Goal: Complete application form

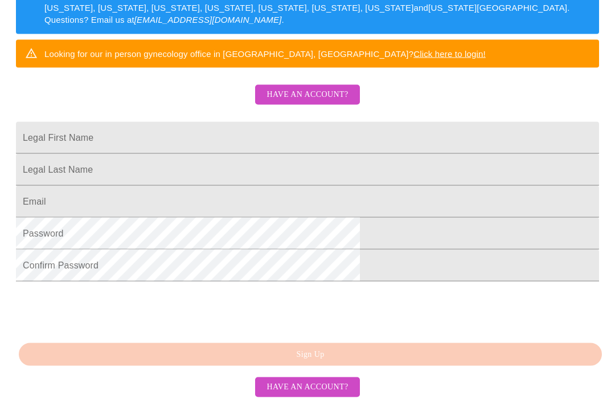
click at [246, 138] on input "Legal First Name" at bounding box center [308, 138] width 584 height 32
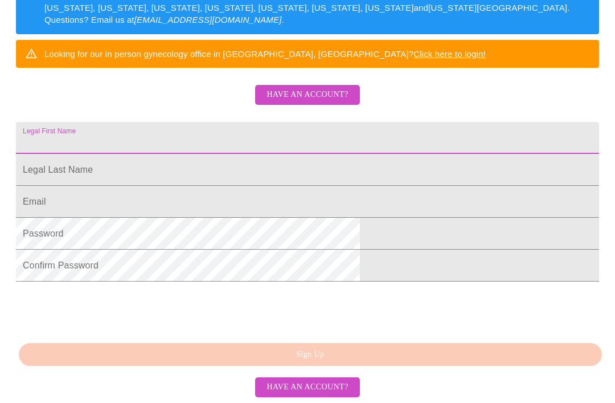
scroll to position [257, 0]
type input "[PERSON_NAME]"
click at [246, 186] on input "Legal First Name" at bounding box center [308, 170] width 584 height 32
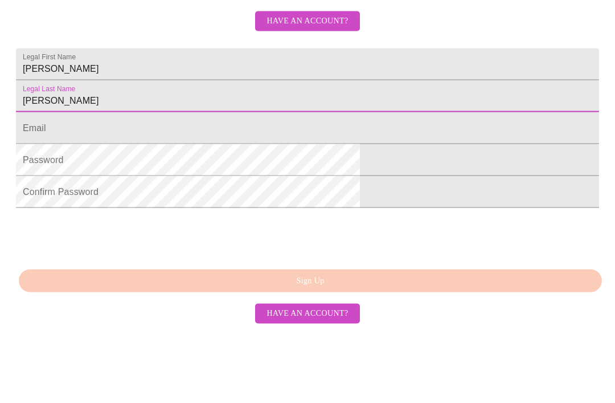
type input "[PERSON_NAME]"
click at [244, 186] on input "Legal First Name" at bounding box center [308, 202] width 584 height 32
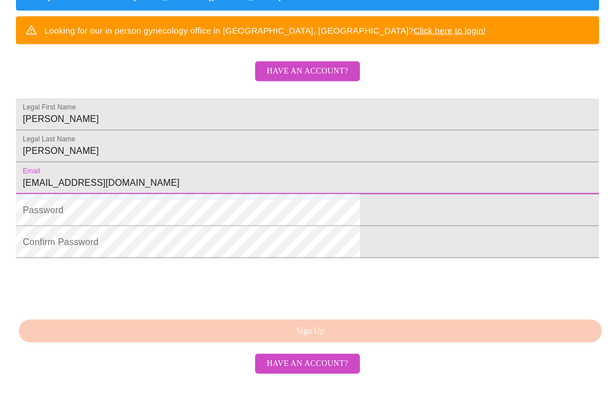
type input "[EMAIL_ADDRESS][DOMAIN_NAME]"
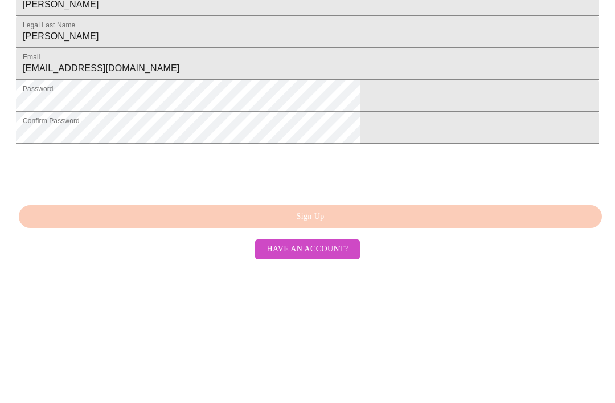
scroll to position [273, 0]
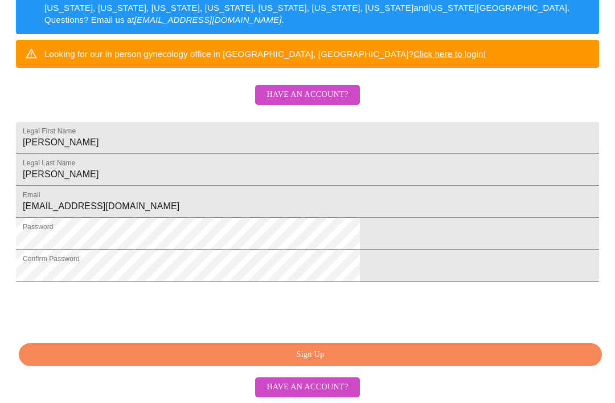
click at [326, 362] on span "Sign Up" at bounding box center [310, 355] width 557 height 14
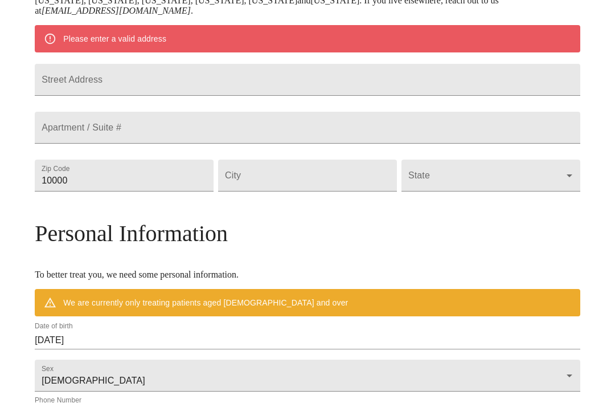
scroll to position [229, 0]
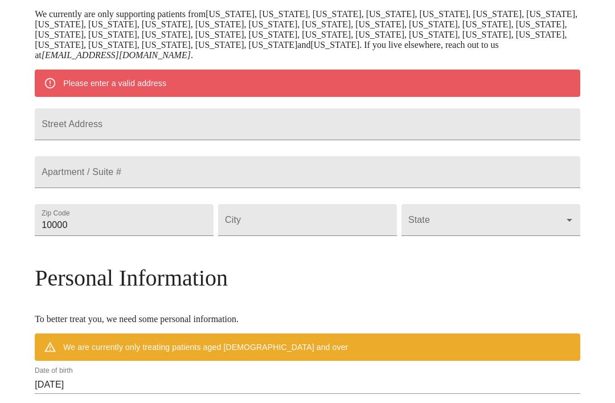
click at [239, 135] on input "Street Address" at bounding box center [308, 124] width 546 height 32
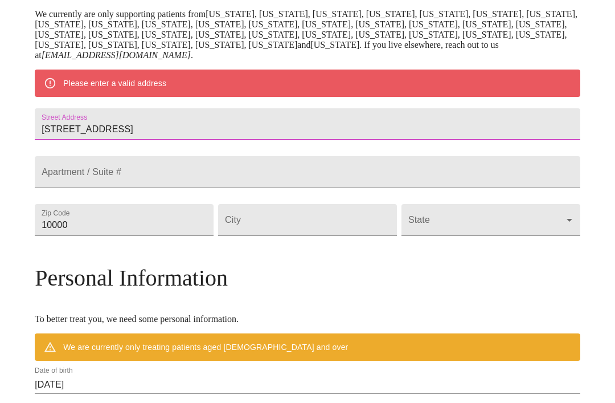
type input "[STREET_ADDRESS]"
click at [559, 161] on div "MyMenopauseRx Welcome to MyMenopauseRx Since it's your first time here, you'll …" at bounding box center [308, 230] width 546 height 909
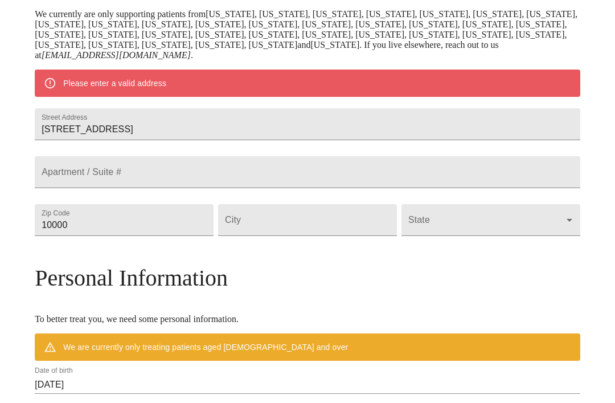
click at [191, 236] on input "10000" at bounding box center [124, 220] width 179 height 32
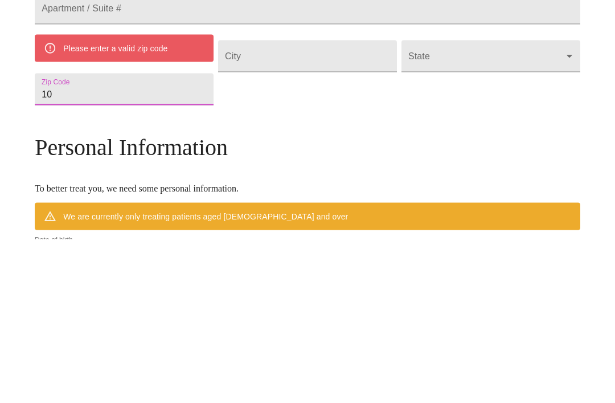
type input "1"
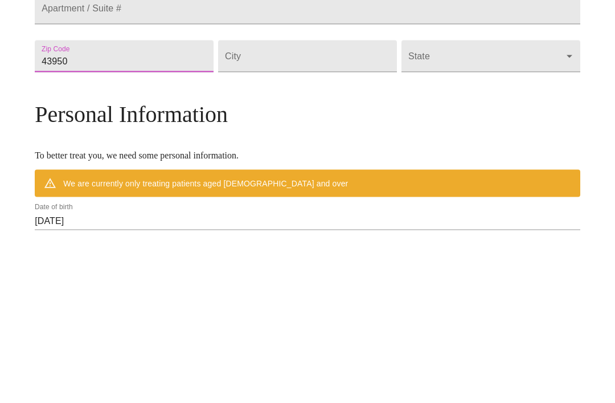
type input "43950"
click at [345, 204] on input "Street Address" at bounding box center [307, 220] width 179 height 32
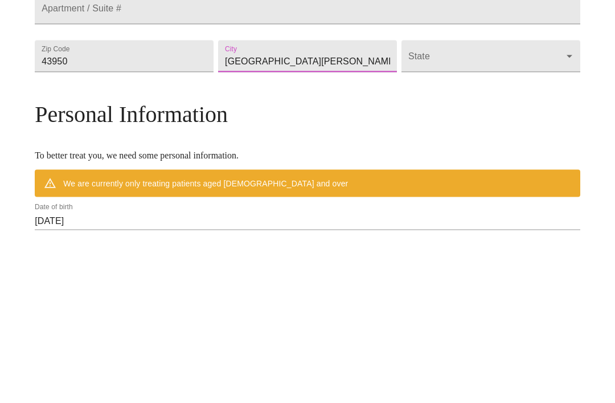
type input "[GEOGRAPHIC_DATA][PERSON_NAME]"
click at [472, 105] on body "MyMenopauseRx Welcome to MyMenopauseRx Since it's your first time here, you'll …" at bounding box center [308, 230] width 606 height 909
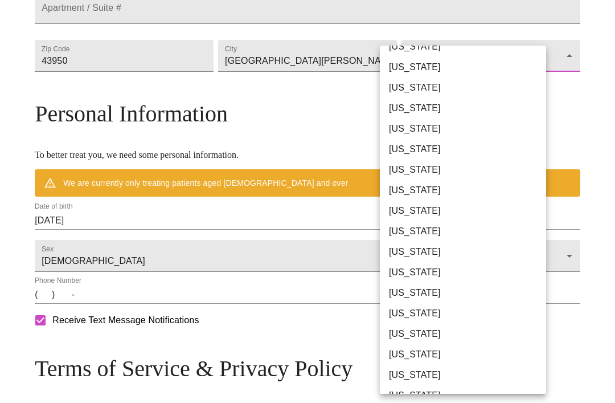
scroll to position [476, 0]
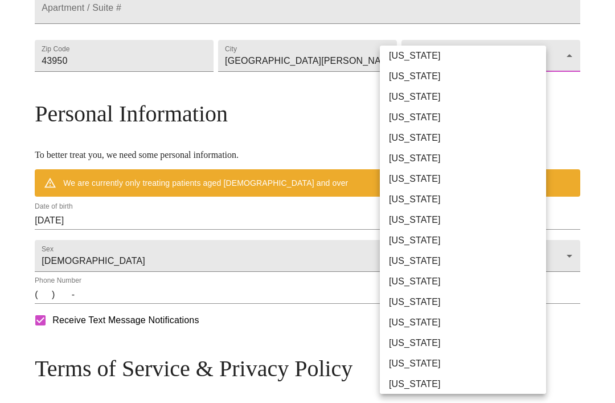
click at [421, 286] on li "[US_STATE]" at bounding box center [463, 281] width 166 height 21
type input "[US_STATE]"
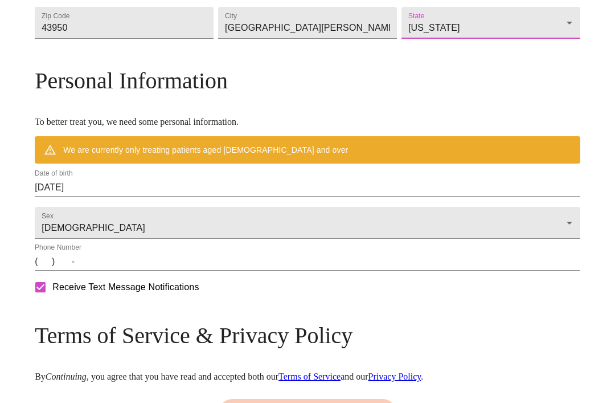
click at [194, 197] on input "[DATE]" at bounding box center [308, 187] width 546 height 18
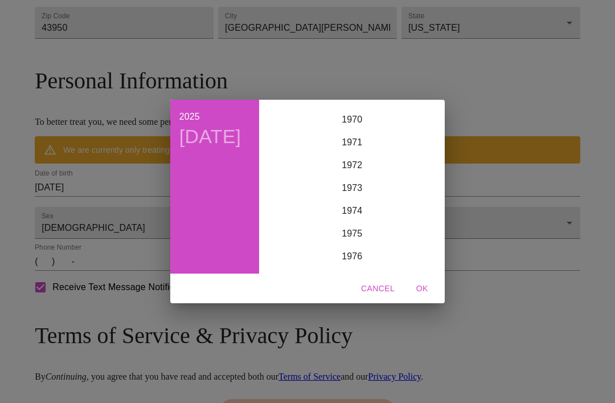
scroll to position [1612, 0]
click at [368, 244] on div "1975" at bounding box center [352, 233] width 177 height 23
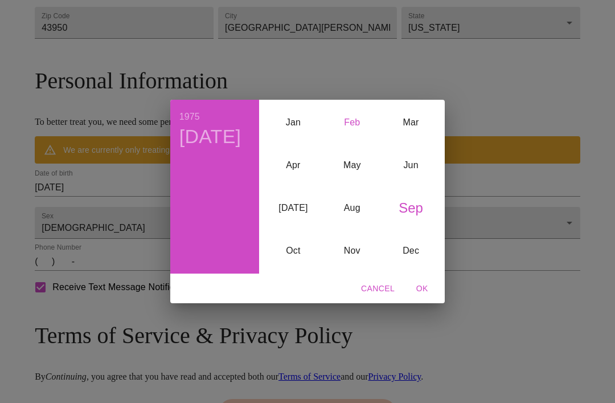
click at [353, 137] on div "Feb" at bounding box center [352, 122] width 59 height 43
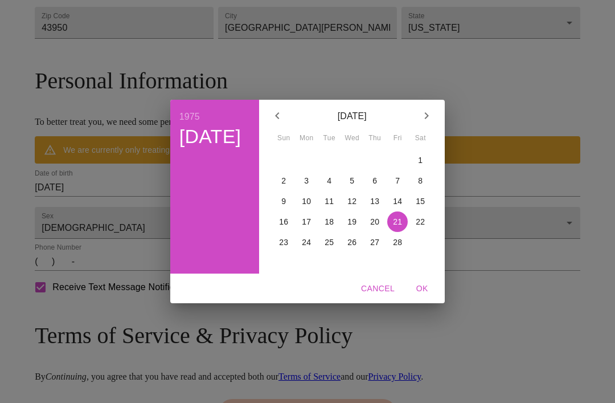
click at [331, 227] on p "18" at bounding box center [329, 221] width 9 height 11
click at [418, 296] on span "OK" at bounding box center [422, 289] width 27 height 14
type input "[DATE]"
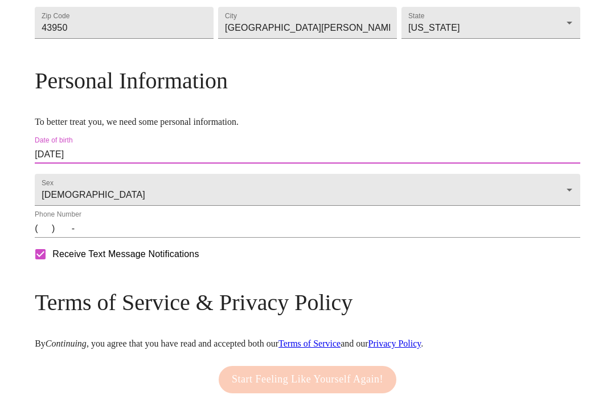
click at [111, 238] on input "(   )    -" at bounding box center [308, 228] width 546 height 18
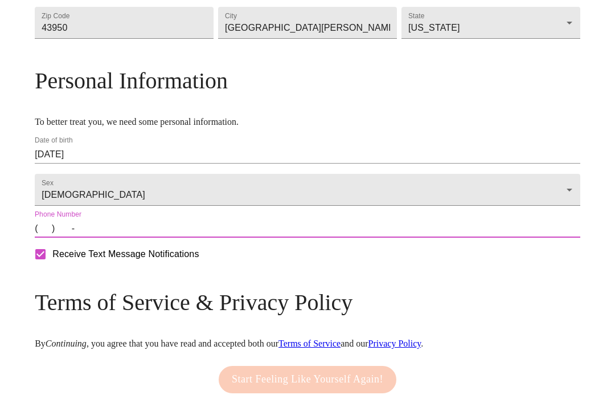
scroll to position [392, 0]
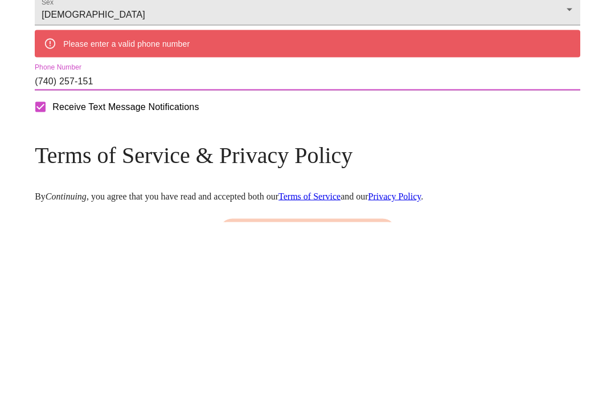
type input "[PHONE_NUMBER]"
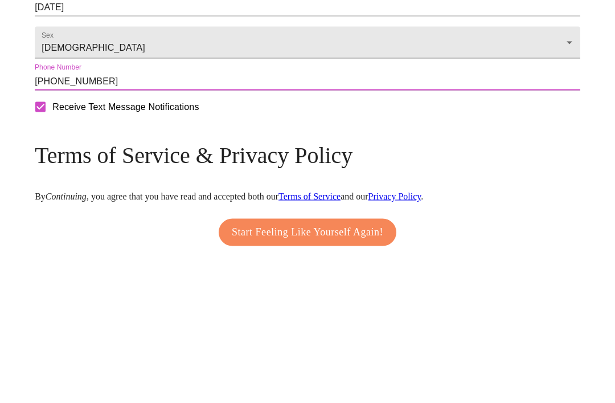
click at [381, 240] on div "Receive Text Message Notifications" at bounding box center [307, 254] width 551 height 28
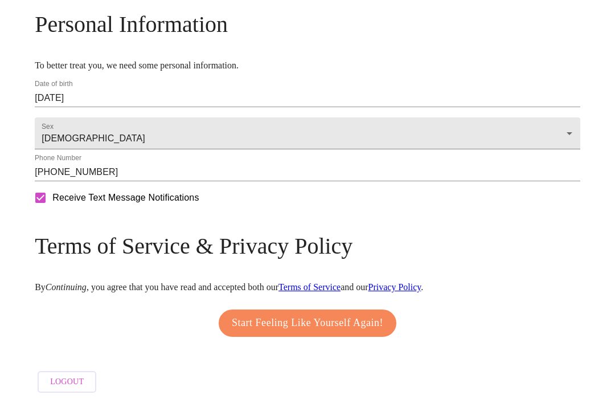
click at [347, 332] on span "Start Feeling Like Yourself Again!" at bounding box center [308, 323] width 152 height 18
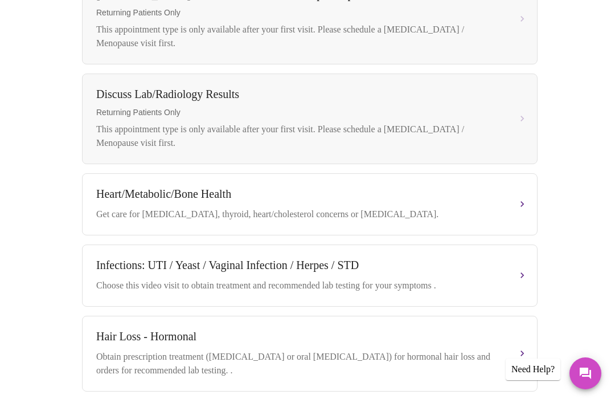
scroll to position [508, 0]
